Goal: Information Seeking & Learning: Learn about a topic

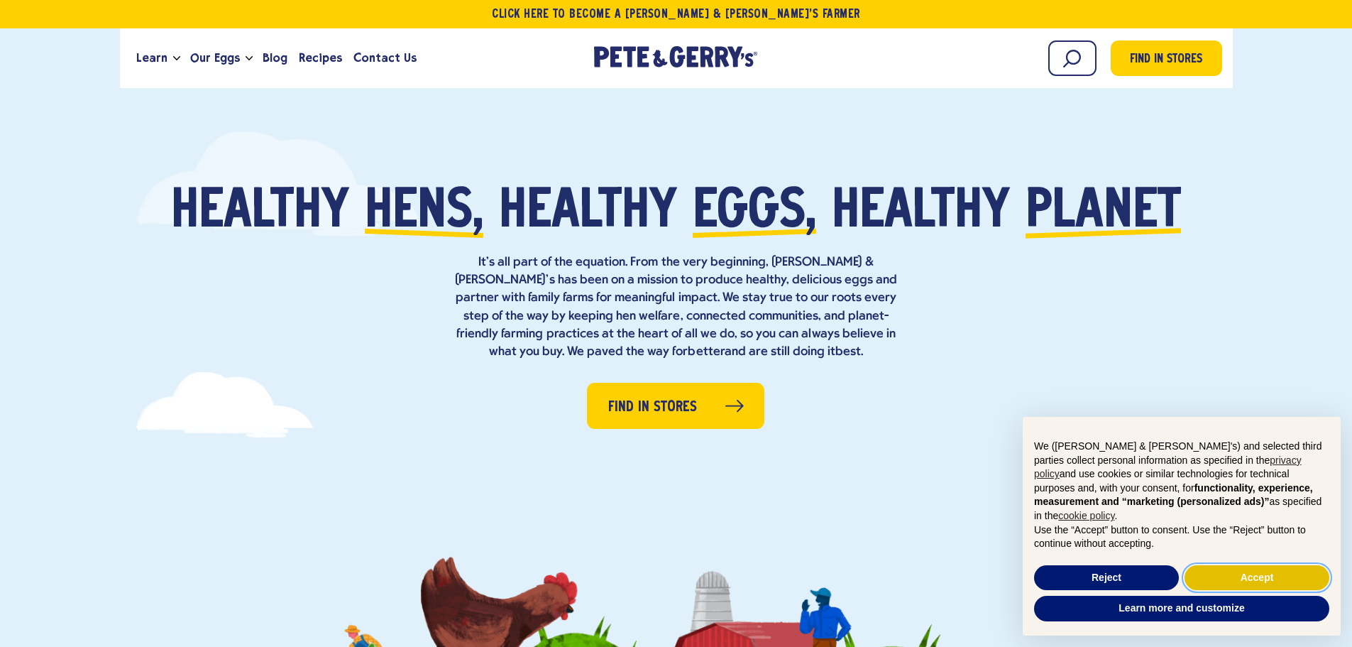
click at [1248, 574] on button "Accept" at bounding box center [1256, 578] width 145 height 26
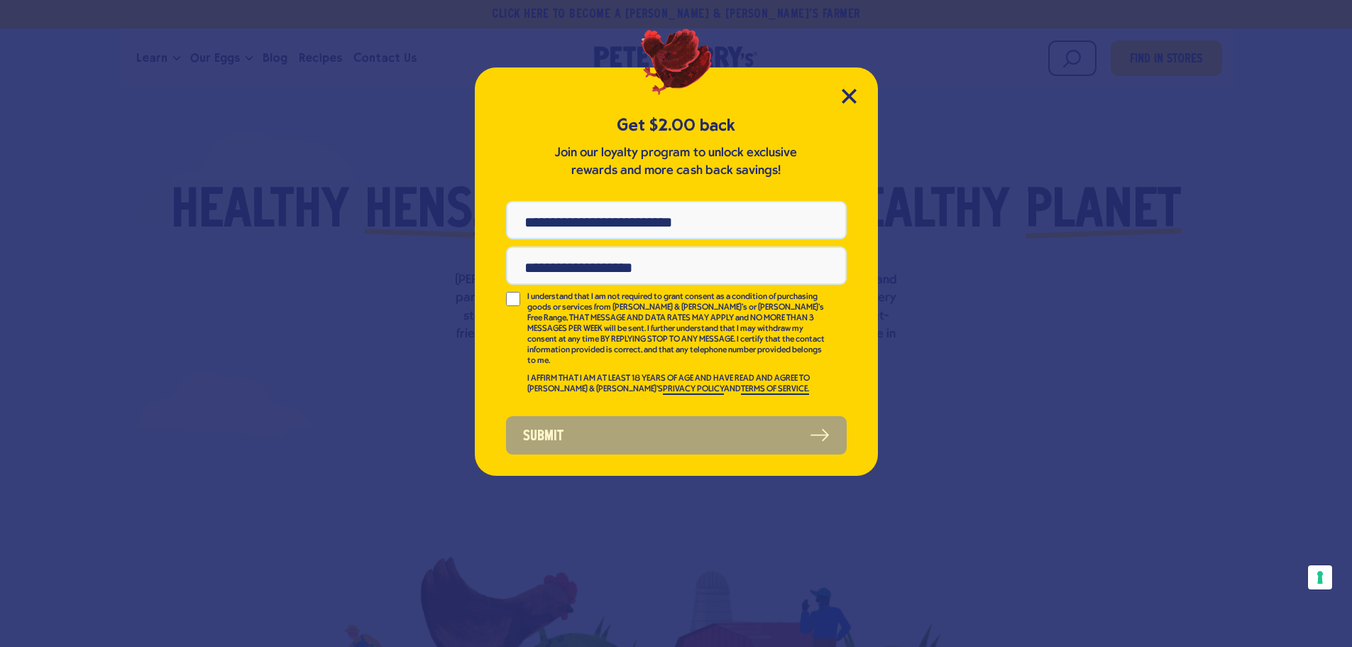
click at [859, 93] on div "Get $2.00 back Join our loyalty program to unlock exclusive rewards and more ca…" at bounding box center [676, 271] width 403 height 408
click at [847, 89] on icon "Close Modal" at bounding box center [849, 96] width 15 height 15
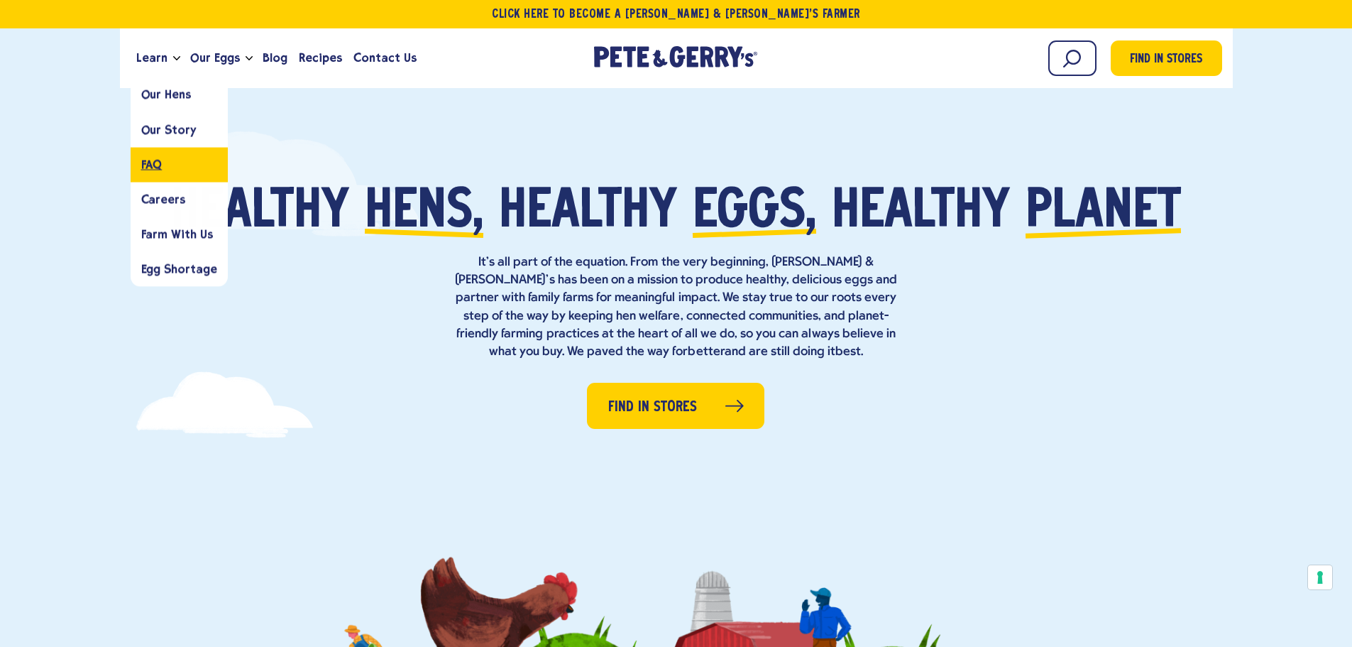
click at [160, 170] on span "FAQ" at bounding box center [151, 164] width 21 height 13
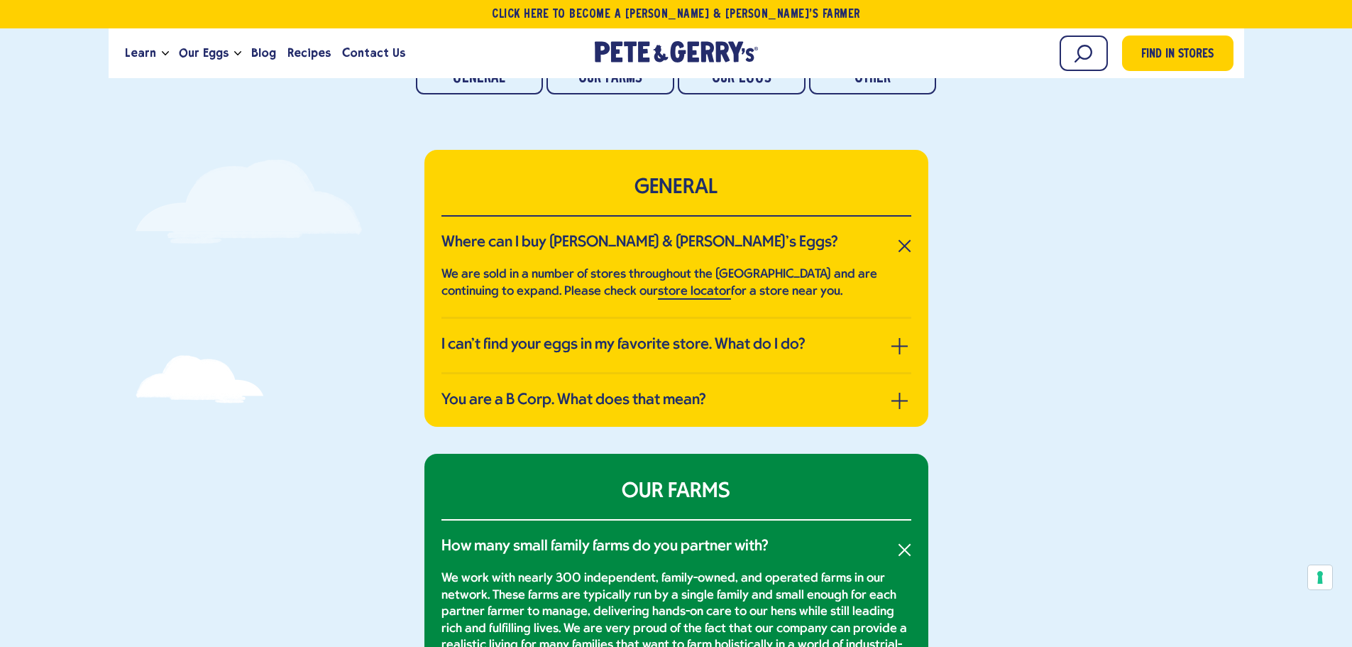
scroll to position [284, 0]
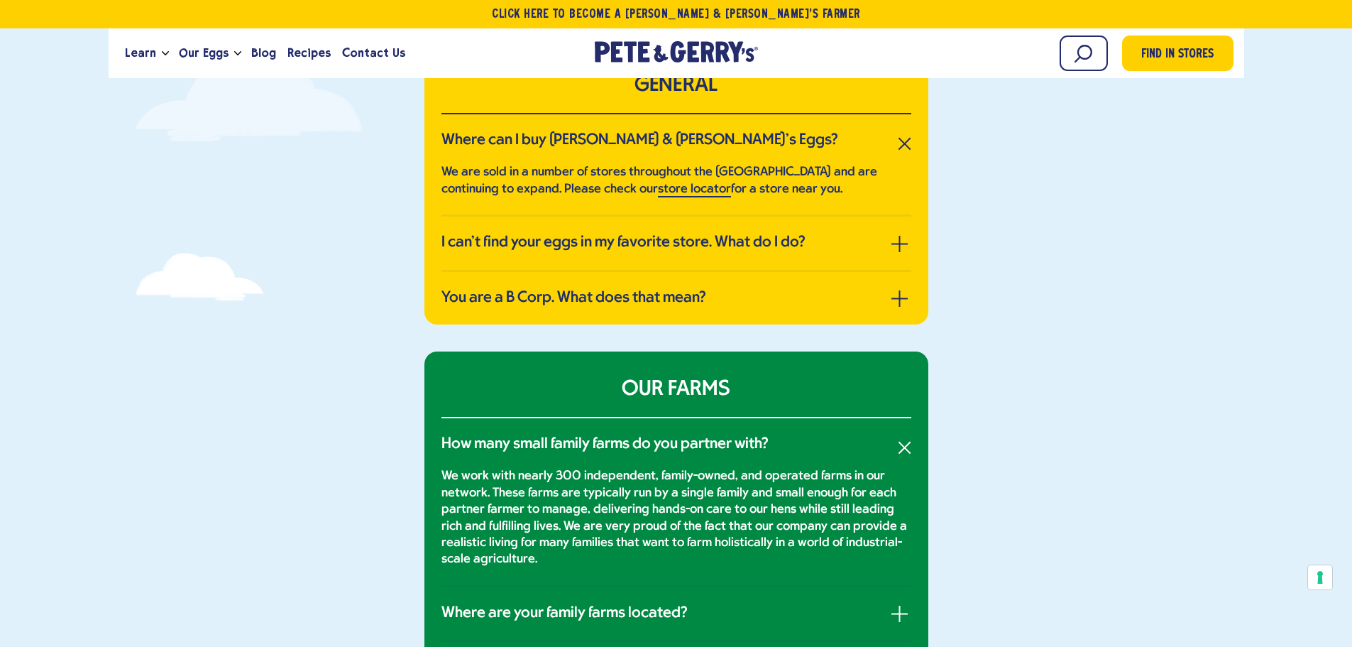
click at [904, 287] on li "You are a B Corp. What does that mean? Certified B Corporations are businesses …" at bounding box center [676, 298] width 470 height 53
click at [900, 293] on span "button" at bounding box center [900, 298] width 1 height 16
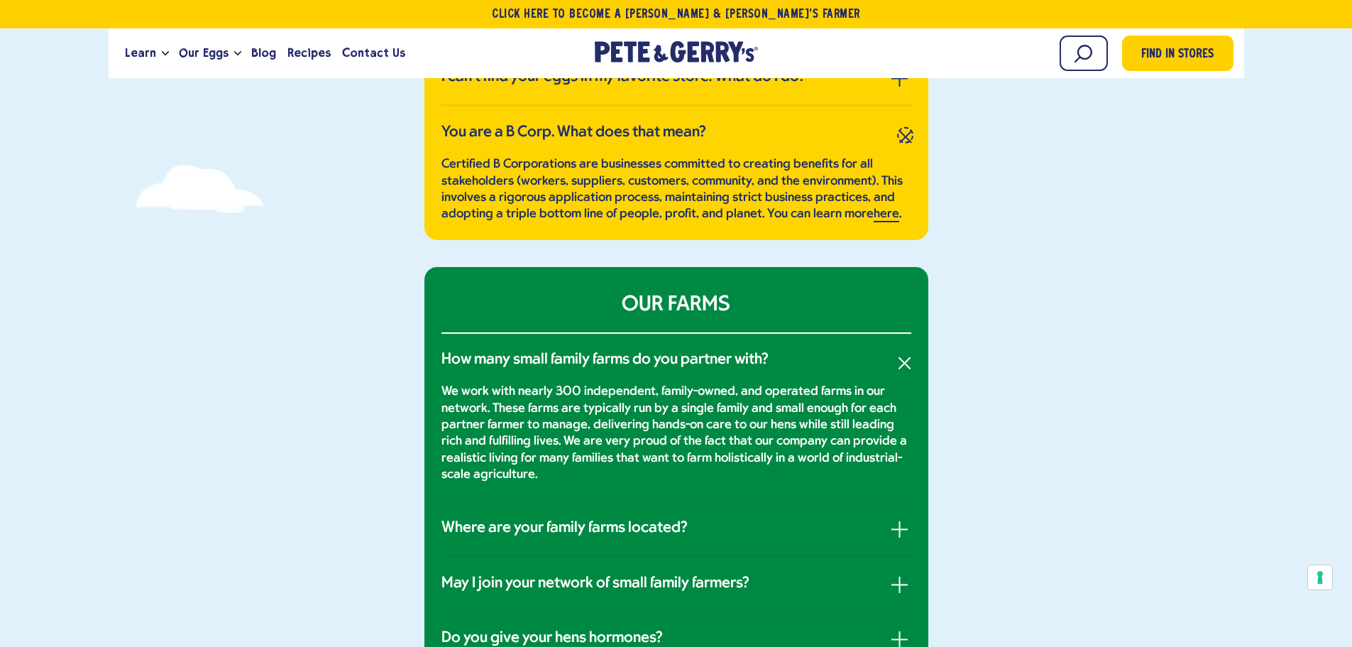
scroll to position [426, 0]
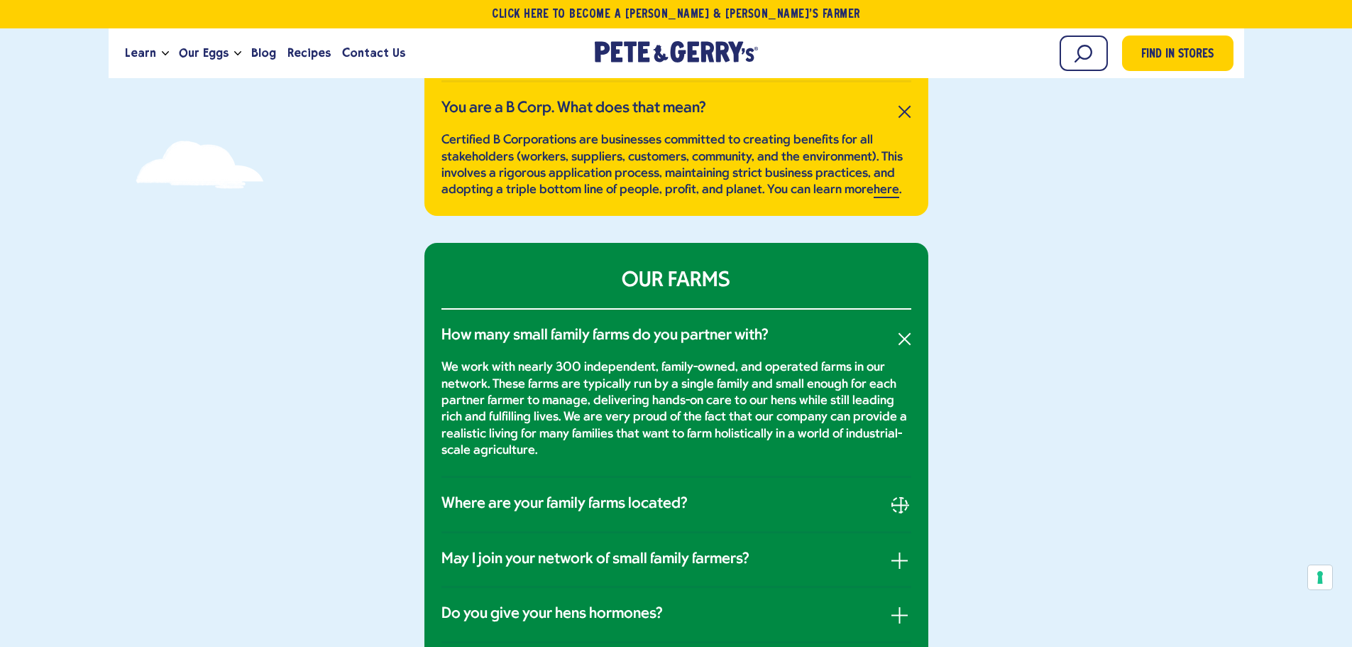
click at [896, 499] on button "button" at bounding box center [899, 504] width 16 height 16
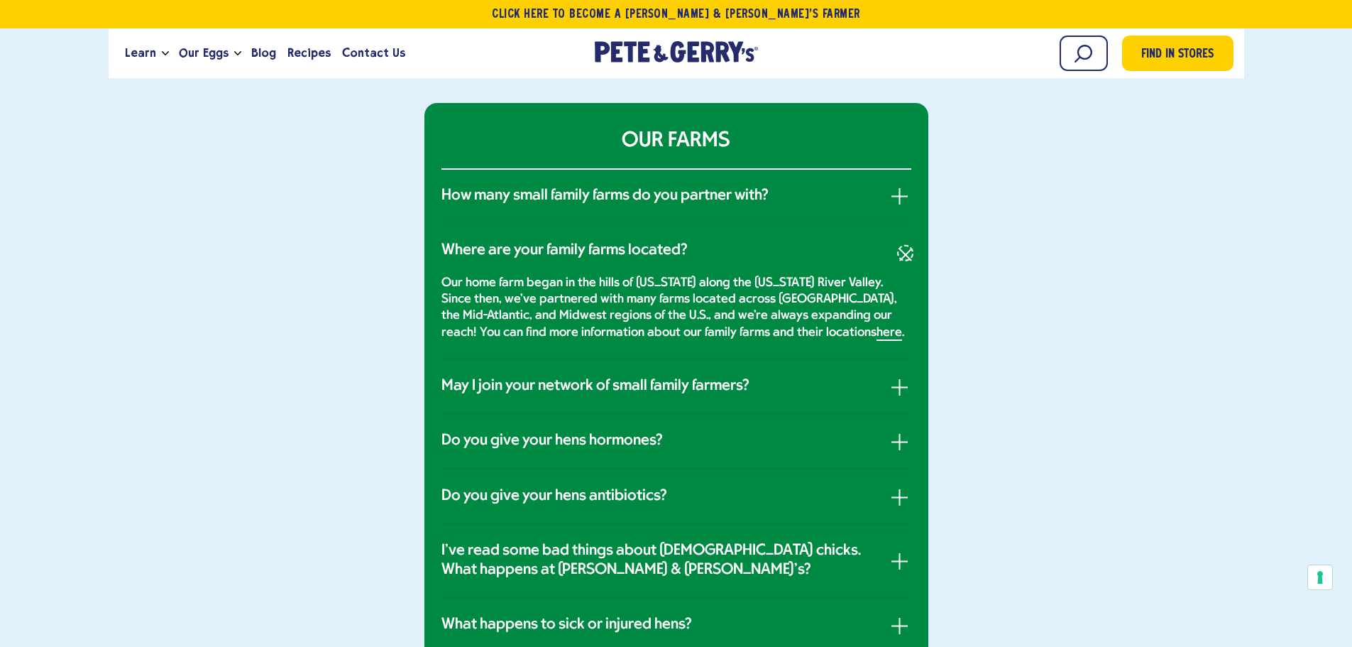
scroll to position [568, 0]
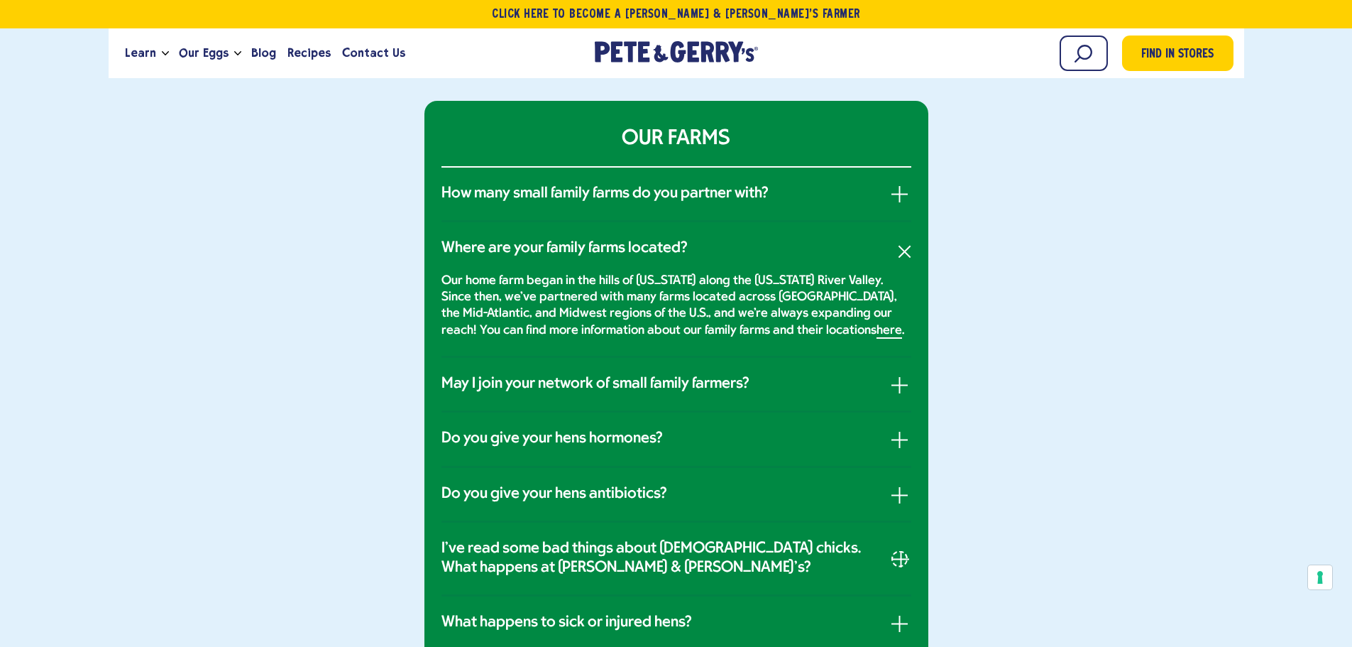
click at [891, 555] on button "button" at bounding box center [899, 558] width 16 height 16
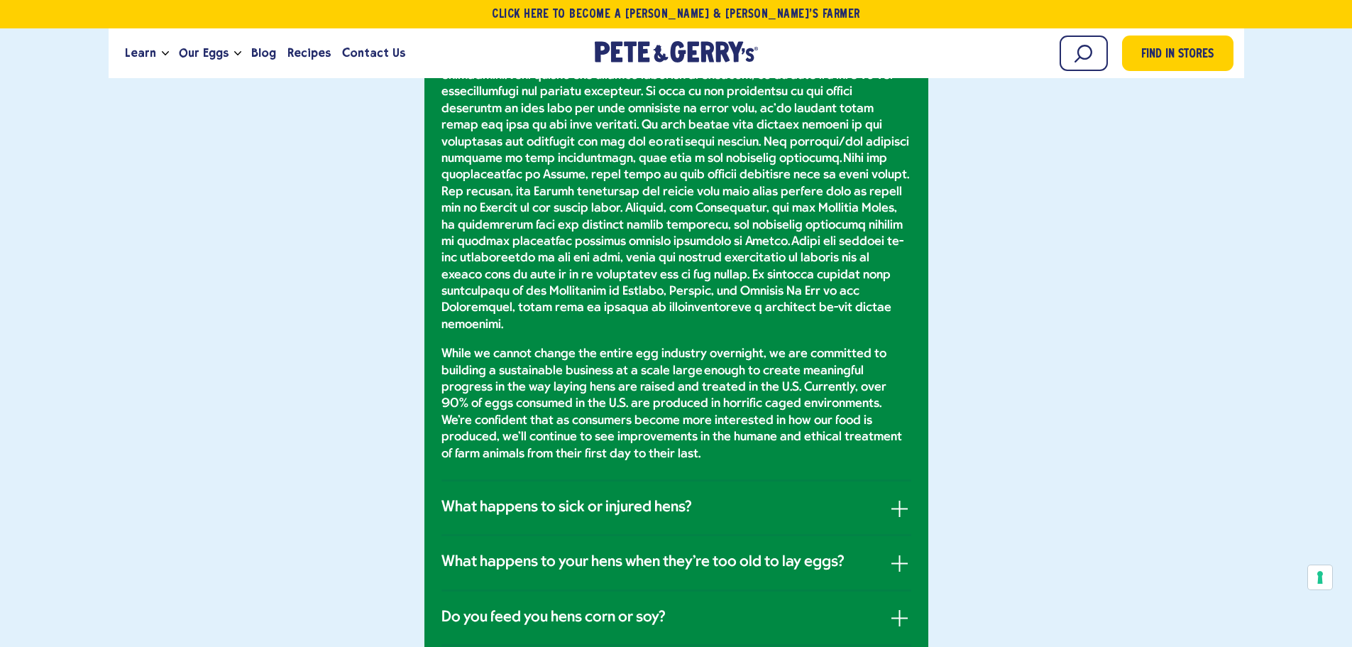
scroll to position [1490, 0]
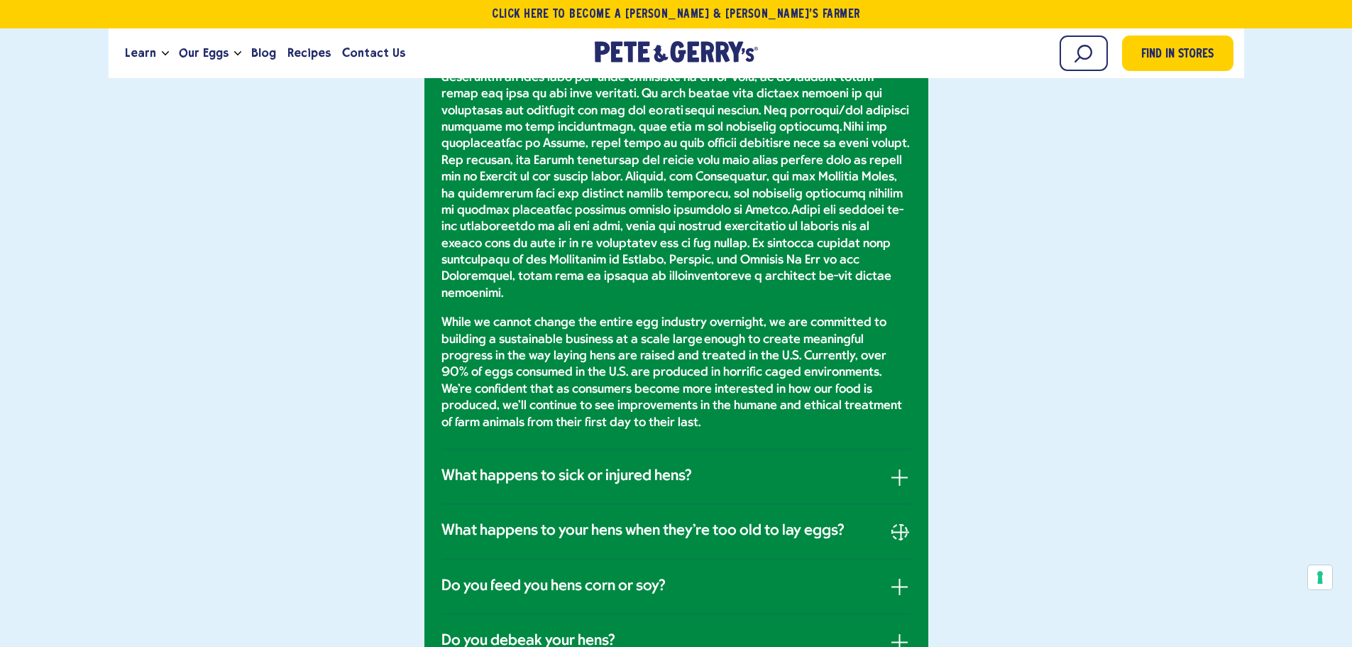
click at [903, 523] on button "button" at bounding box center [899, 531] width 16 height 16
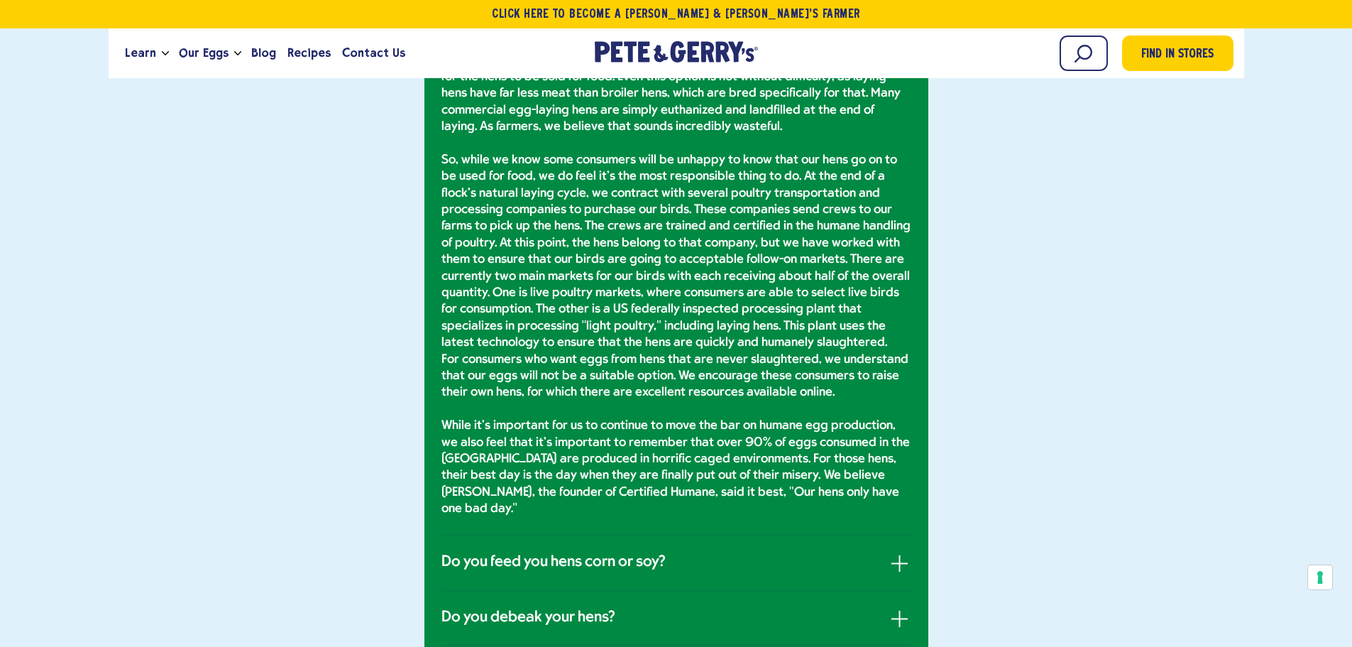
scroll to position [1319, 0]
drag, startPoint x: 900, startPoint y: 523, endPoint x: 892, endPoint y: 523, distance: 7.8
click at [900, 554] on span "button" at bounding box center [900, 562] width 1 height 16
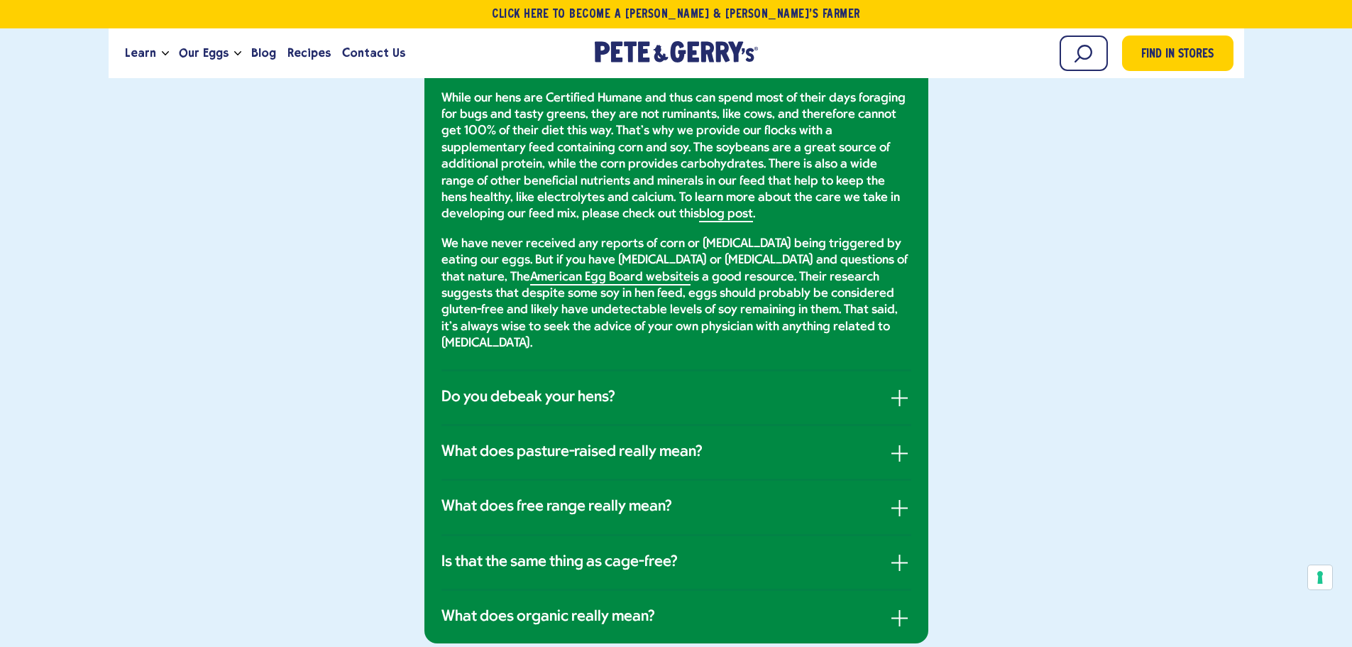
scroll to position [1177, 0]
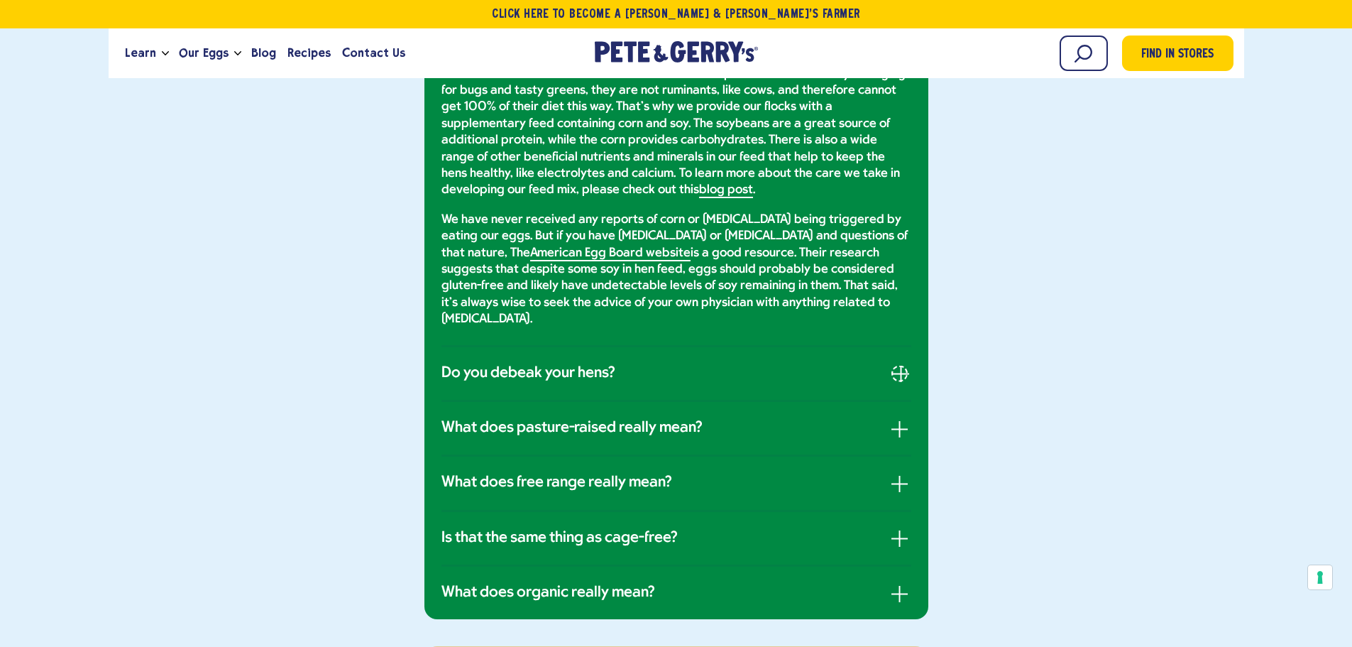
click at [895, 365] on button "button" at bounding box center [899, 373] width 16 height 16
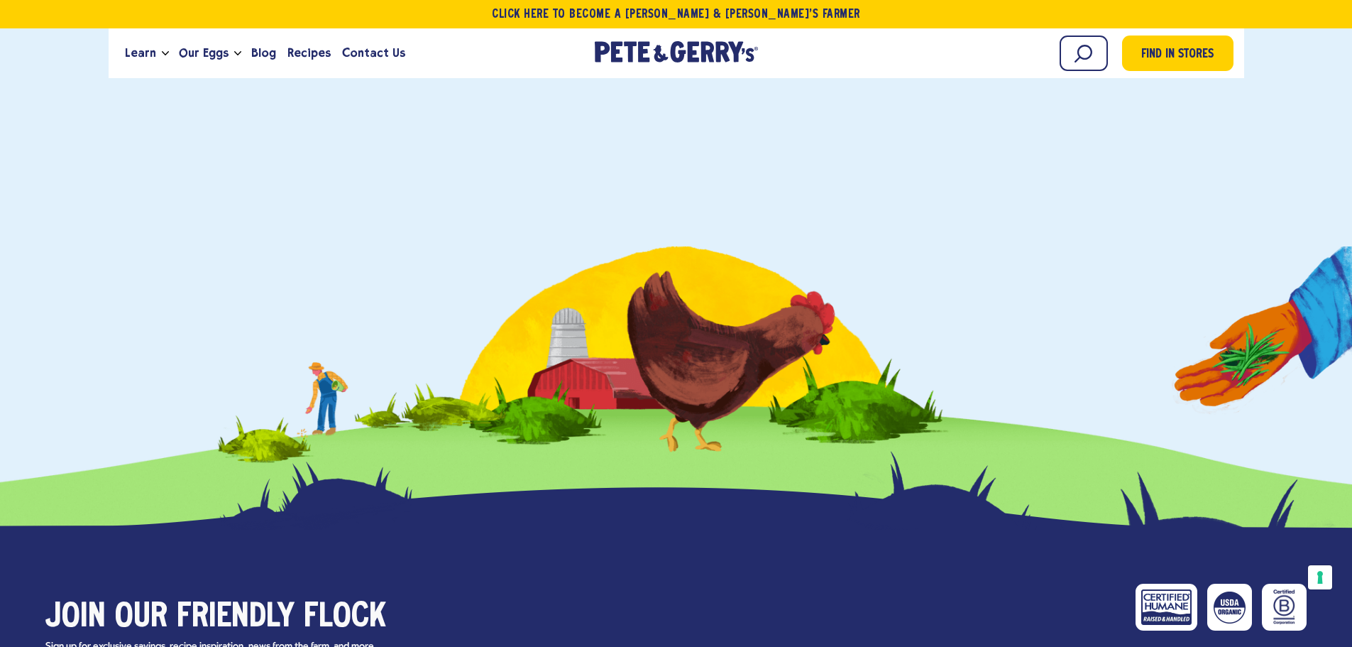
scroll to position [3235, 0]
